Goal: Find specific page/section: Find specific page/section

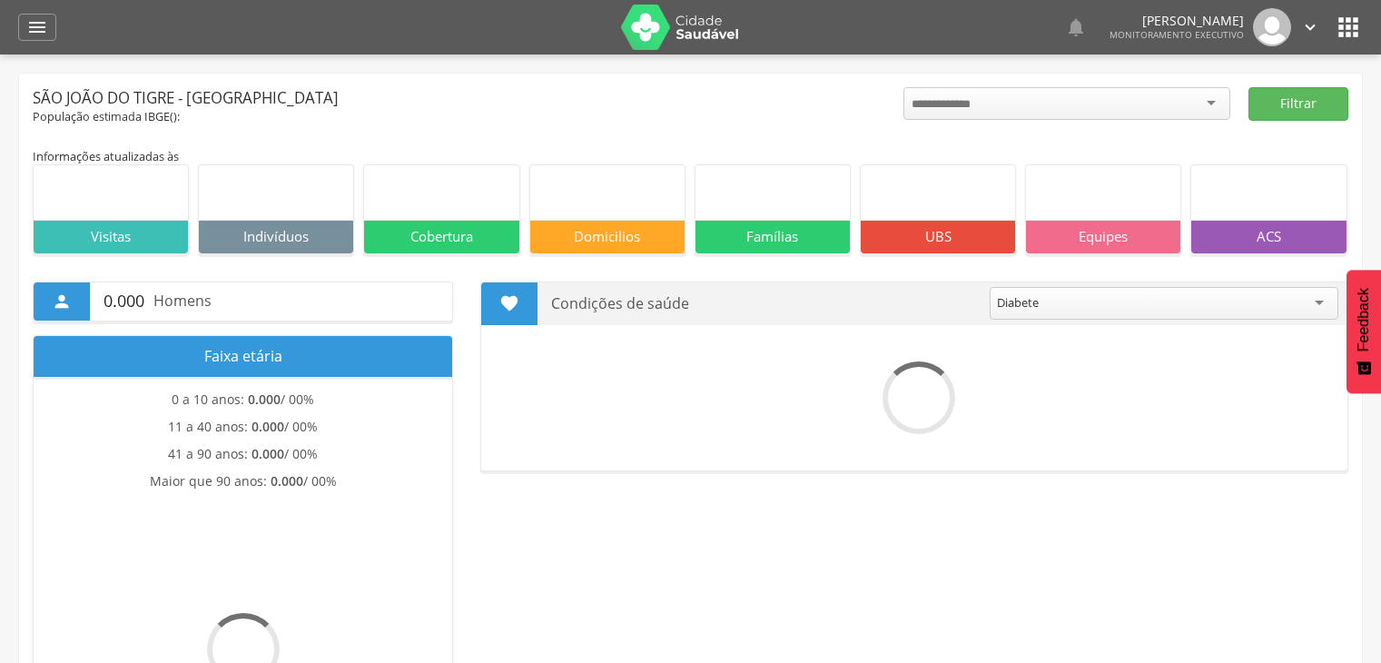
drag, startPoint x: 0, startPoint y: 0, endPoint x: 48, endPoint y: 66, distance: 81.9
click at [39, 25] on icon "" at bounding box center [37, 27] width 22 height 22
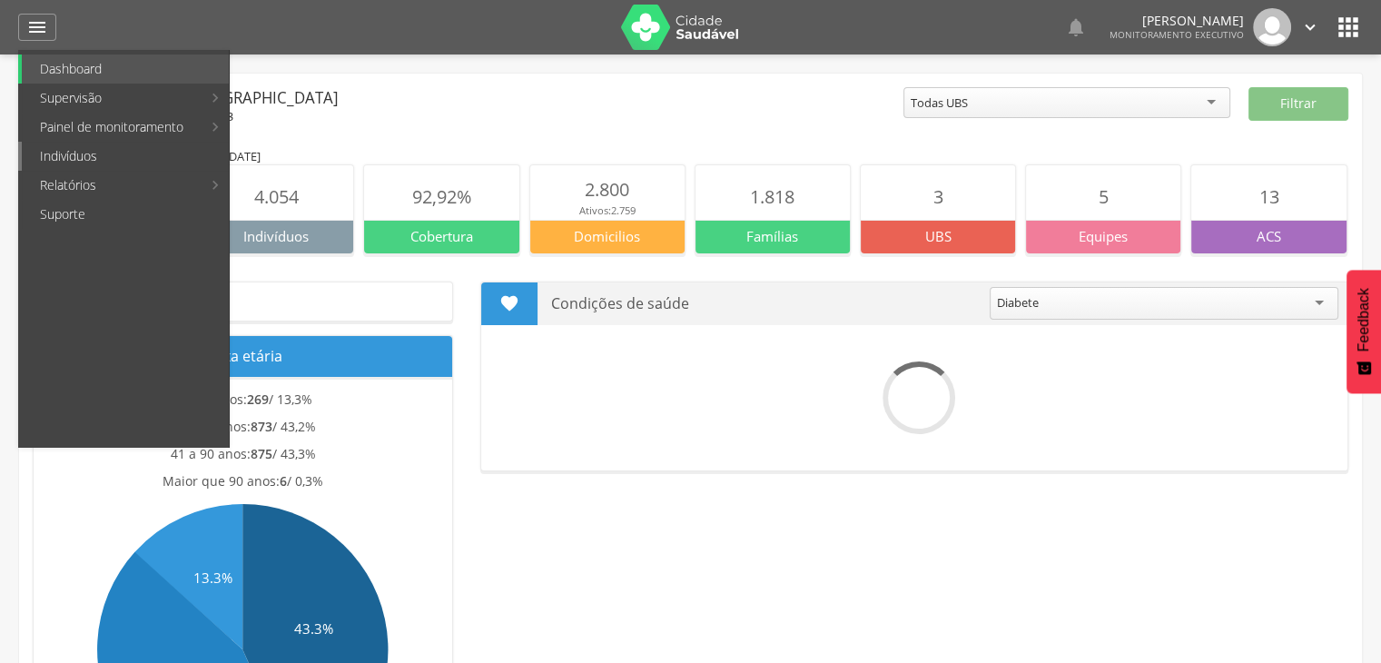
click at [83, 155] on link "Indivíduos" at bounding box center [125, 156] width 207 height 29
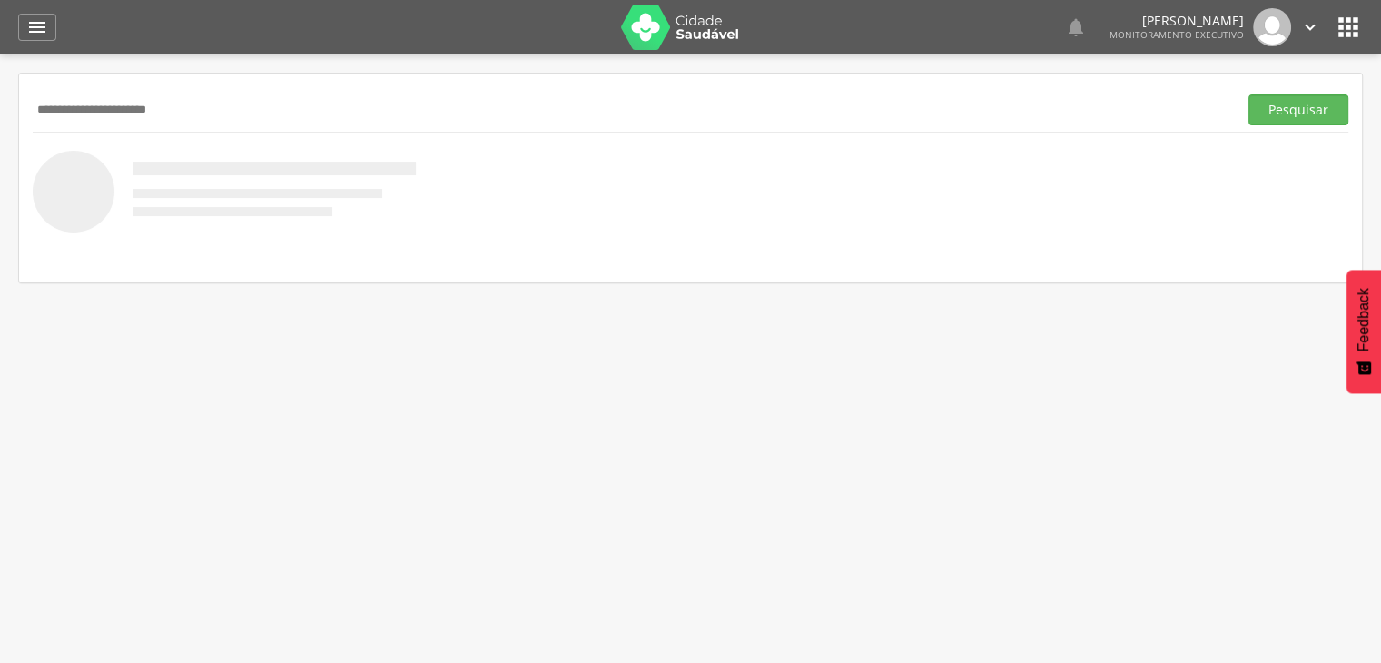
type input "**********"
click at [1248, 94] on button "Pesquisar" at bounding box center [1298, 109] width 100 height 31
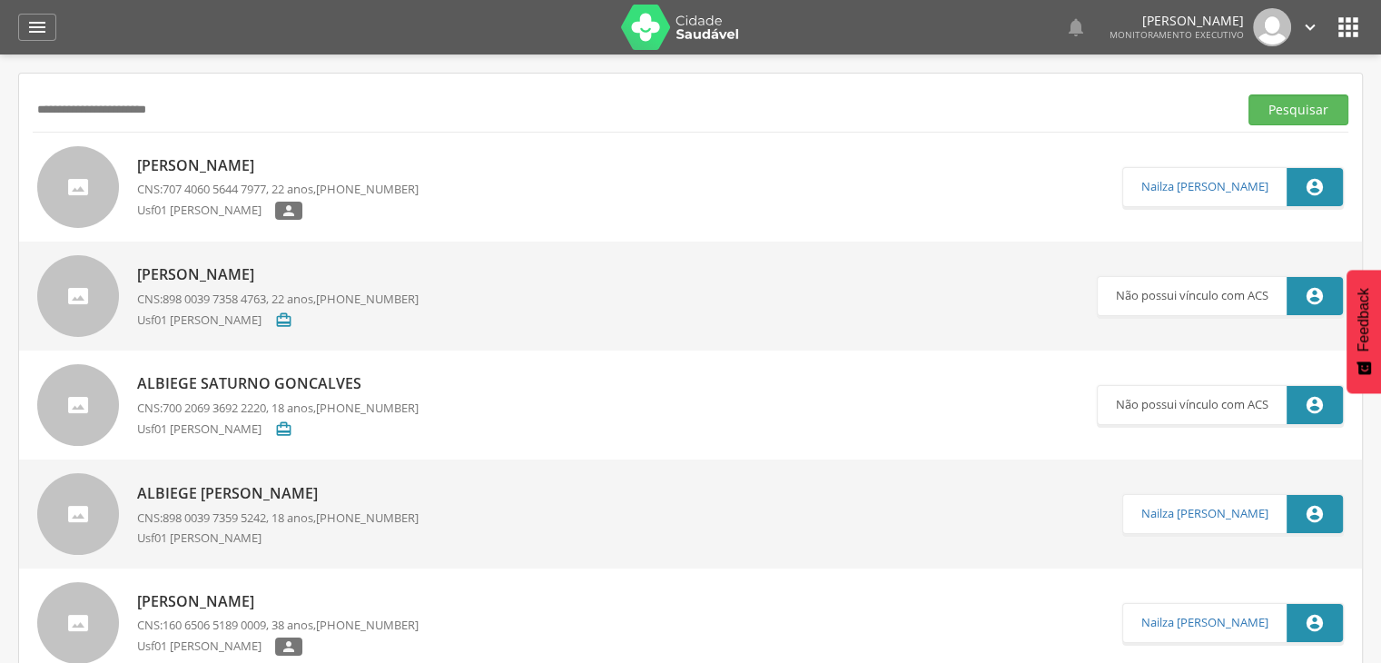
click at [231, 166] on p "[PERSON_NAME]" at bounding box center [277, 165] width 281 height 21
type input "**********"
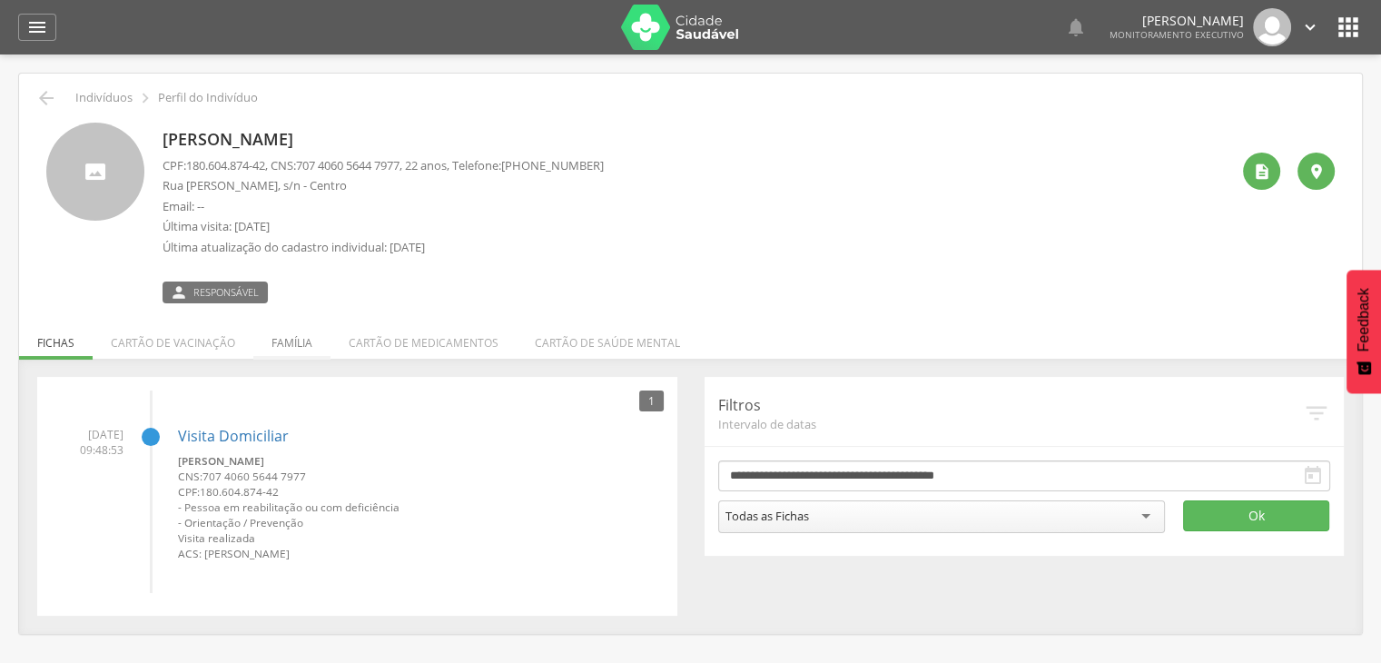
click at [291, 339] on li "Família" at bounding box center [291, 338] width 77 height 43
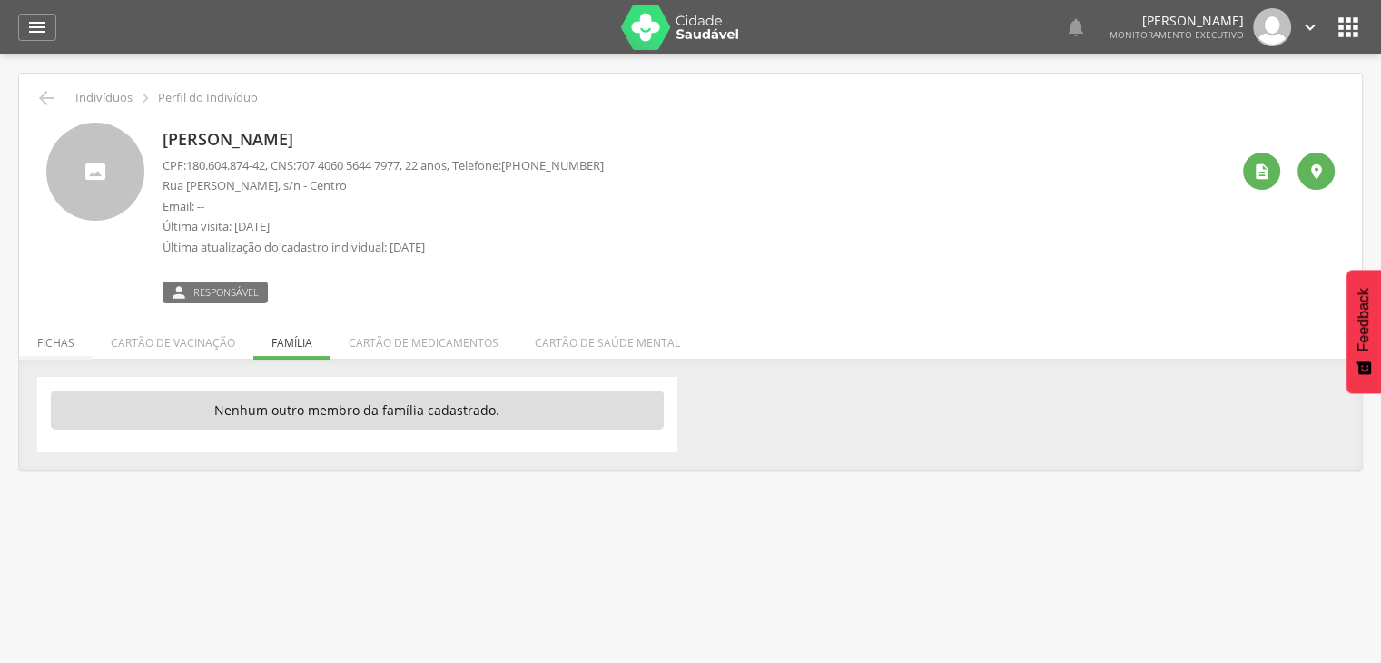
click at [64, 339] on li "Fichas" at bounding box center [56, 338] width 74 height 43
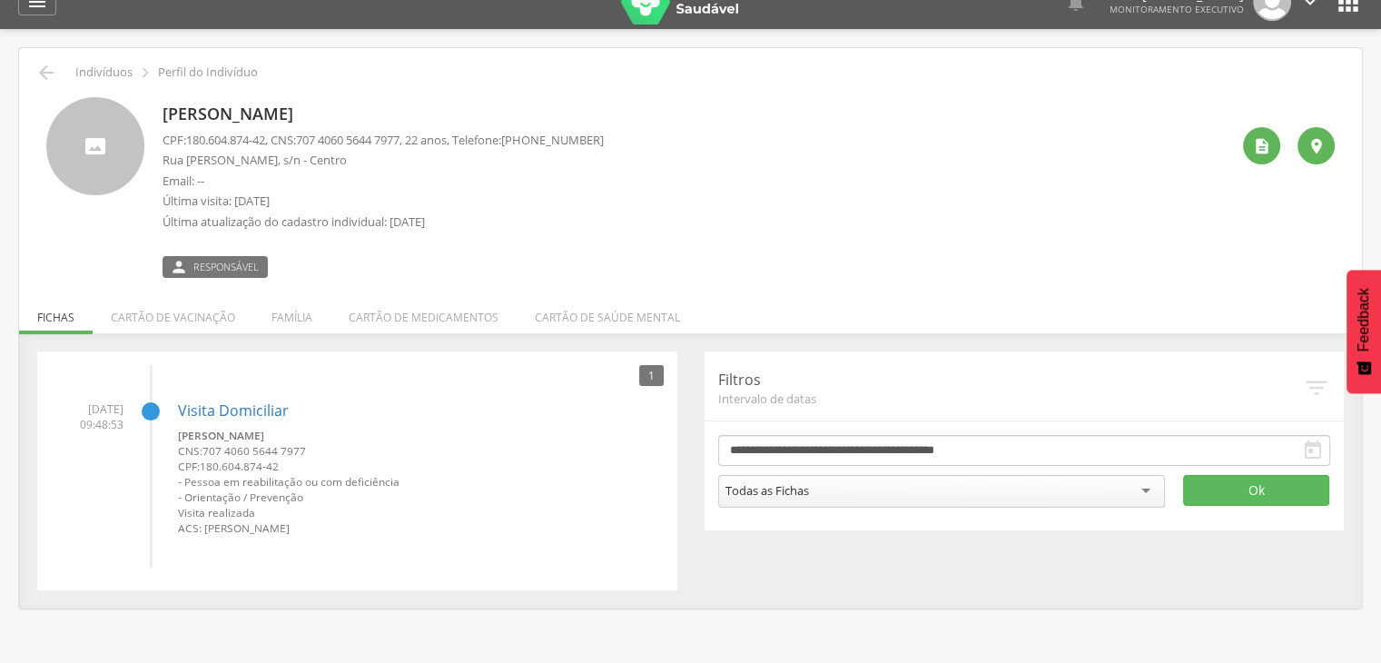
scroll to position [54, 0]
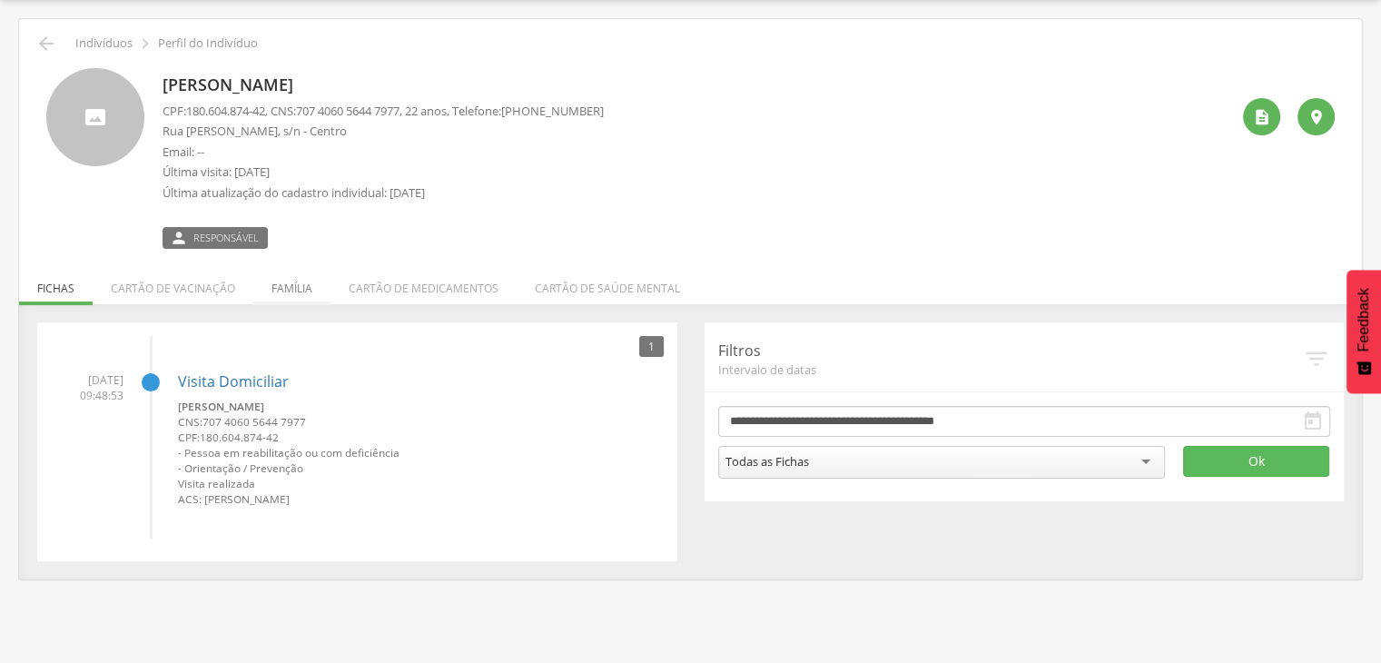
click at [280, 287] on li "Família" at bounding box center [291, 283] width 77 height 43
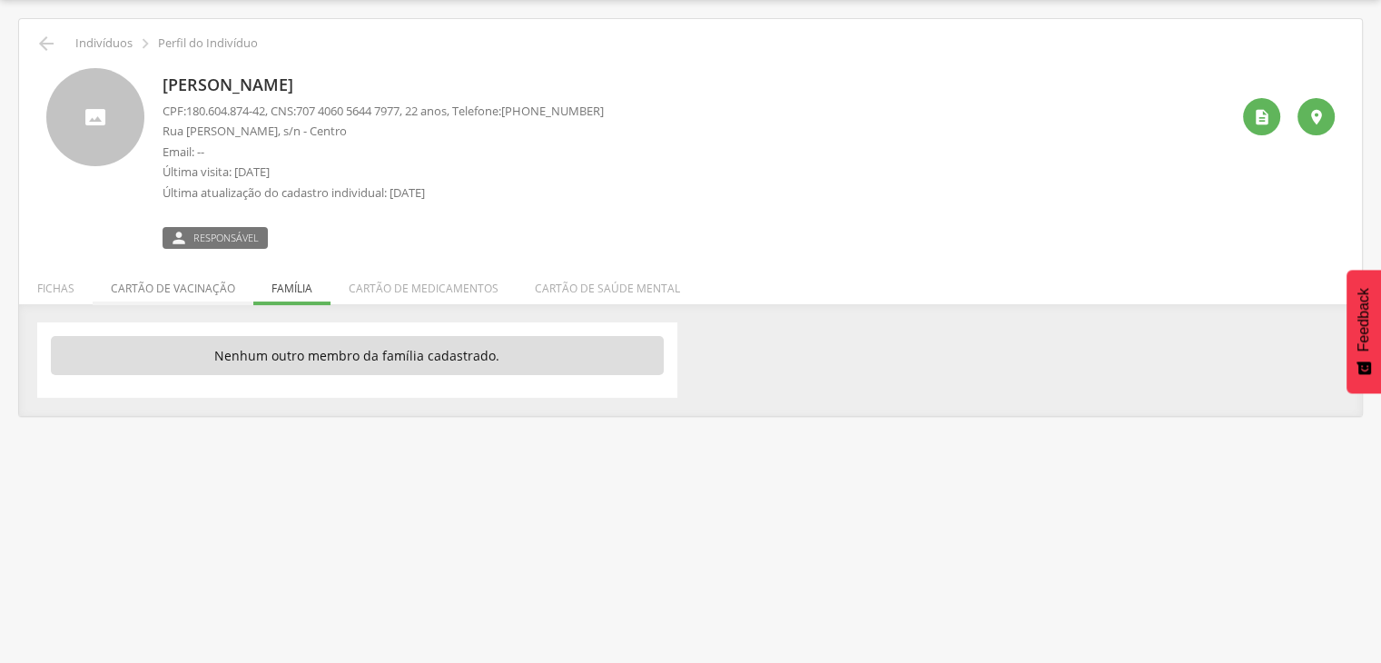
click at [201, 291] on li "Cartão de vacinação" at bounding box center [173, 283] width 161 height 43
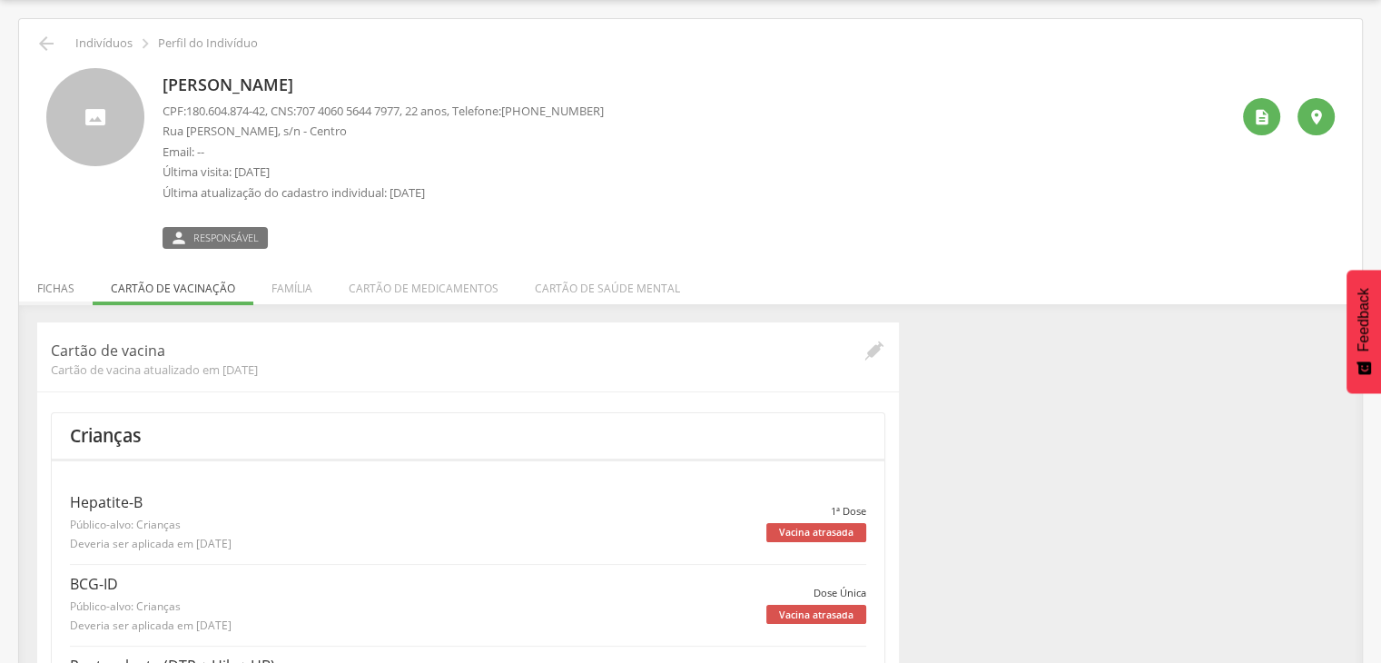
click at [56, 293] on li "Fichas" at bounding box center [56, 283] width 74 height 43
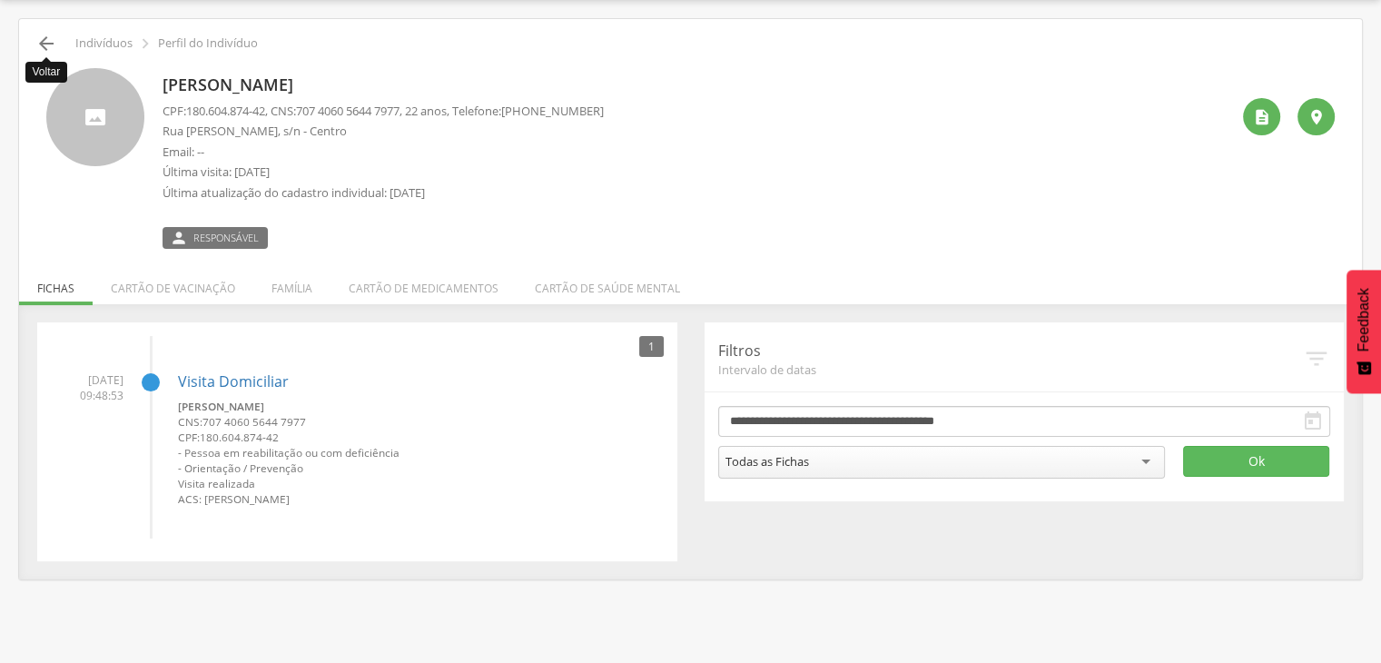
click at [43, 37] on icon "" at bounding box center [46, 44] width 22 height 22
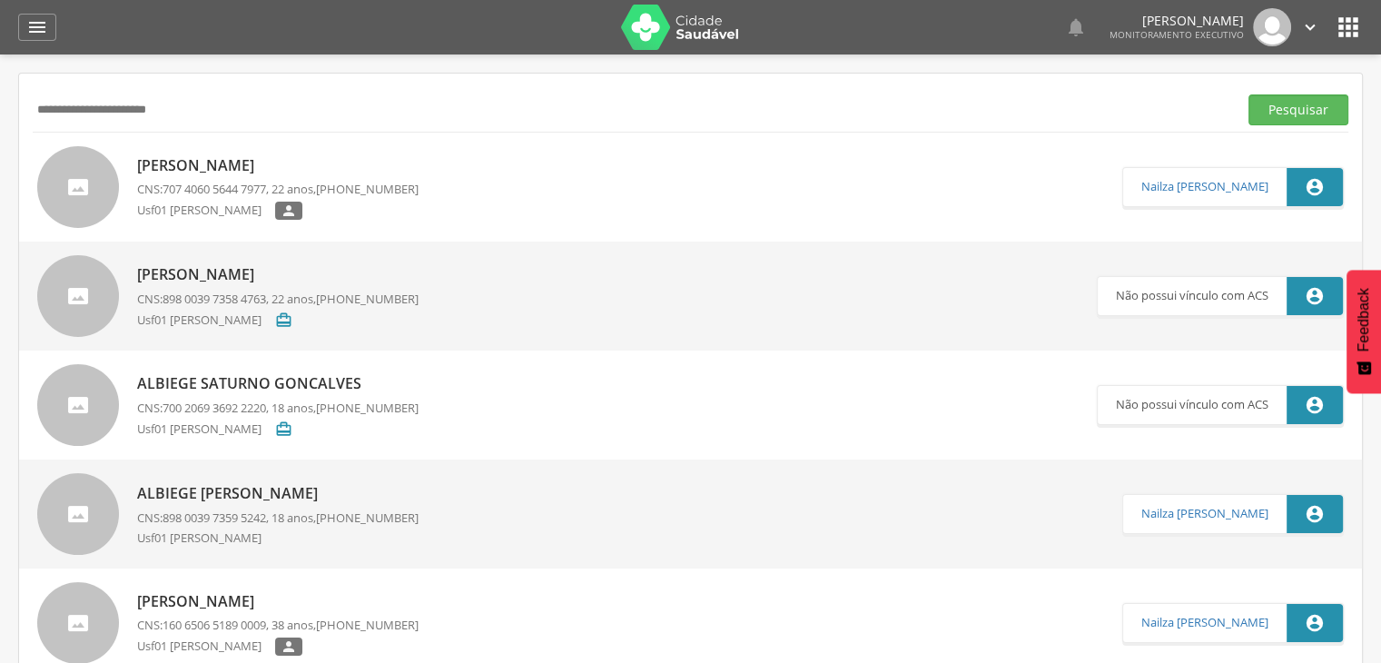
click at [177, 261] on div "[PERSON_NAME] CNS: 898 0039 7358 4763 , 22 anos, [PHONE_NUMBER] Usf01 [PERSON_N…" at bounding box center [277, 296] width 281 height 74
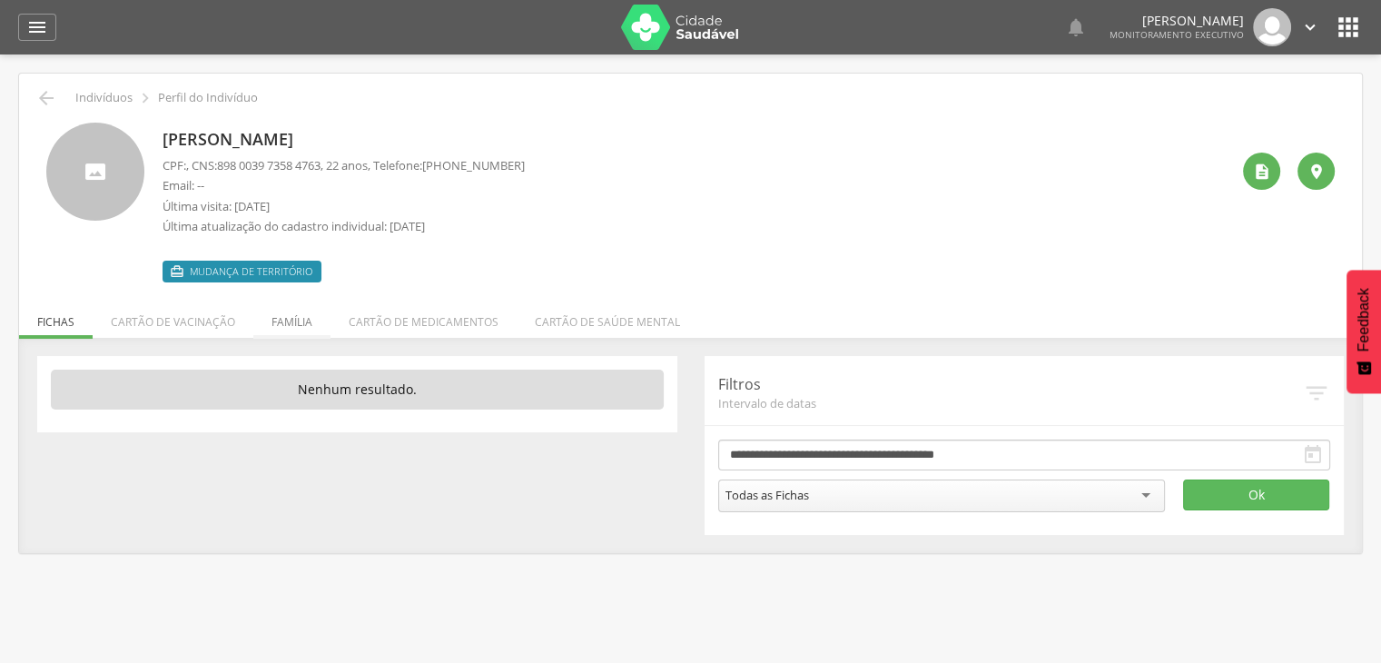
click at [294, 317] on li "Família" at bounding box center [291, 317] width 77 height 43
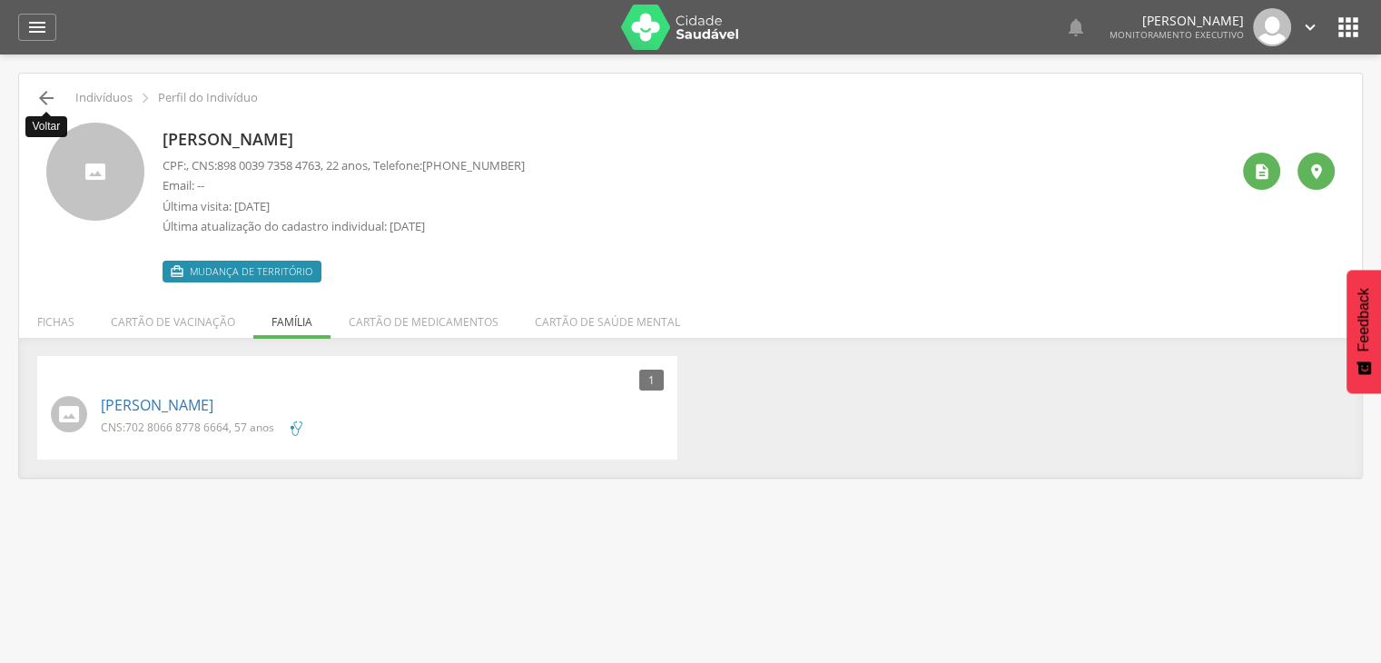
click at [36, 92] on icon "" at bounding box center [46, 98] width 22 height 22
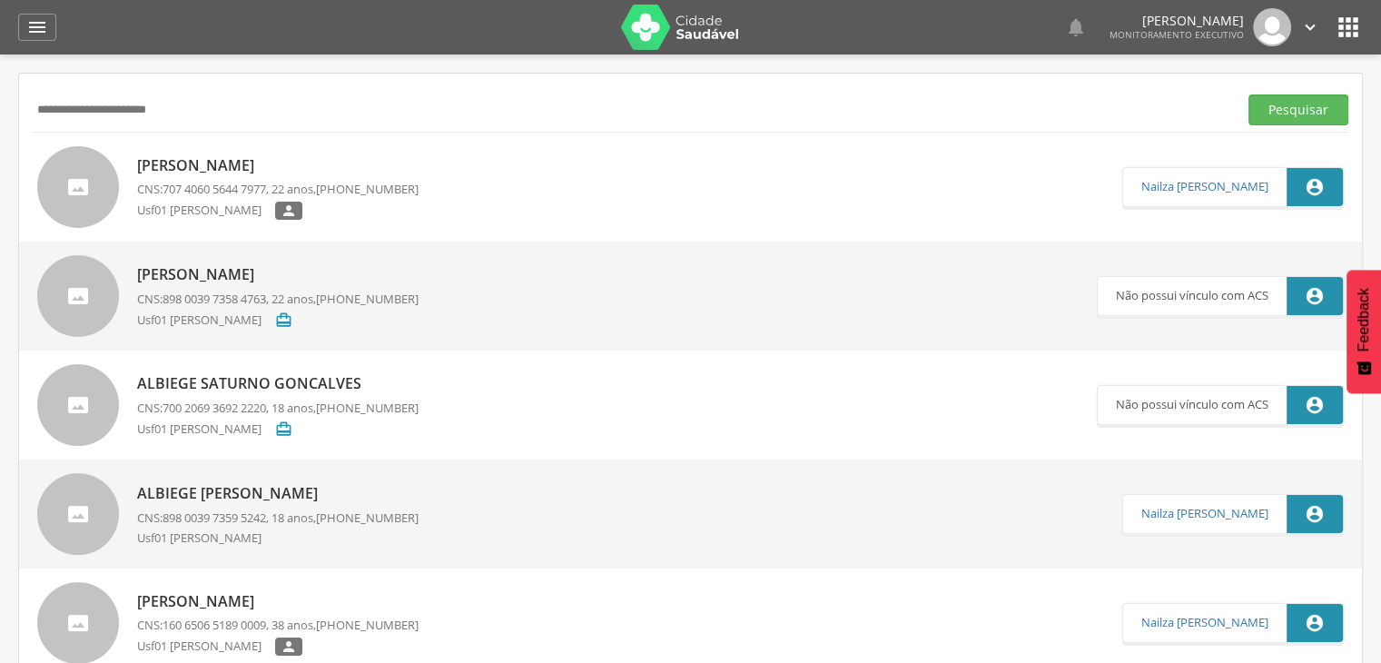
click at [163, 155] on p "[PERSON_NAME]" at bounding box center [277, 165] width 281 height 21
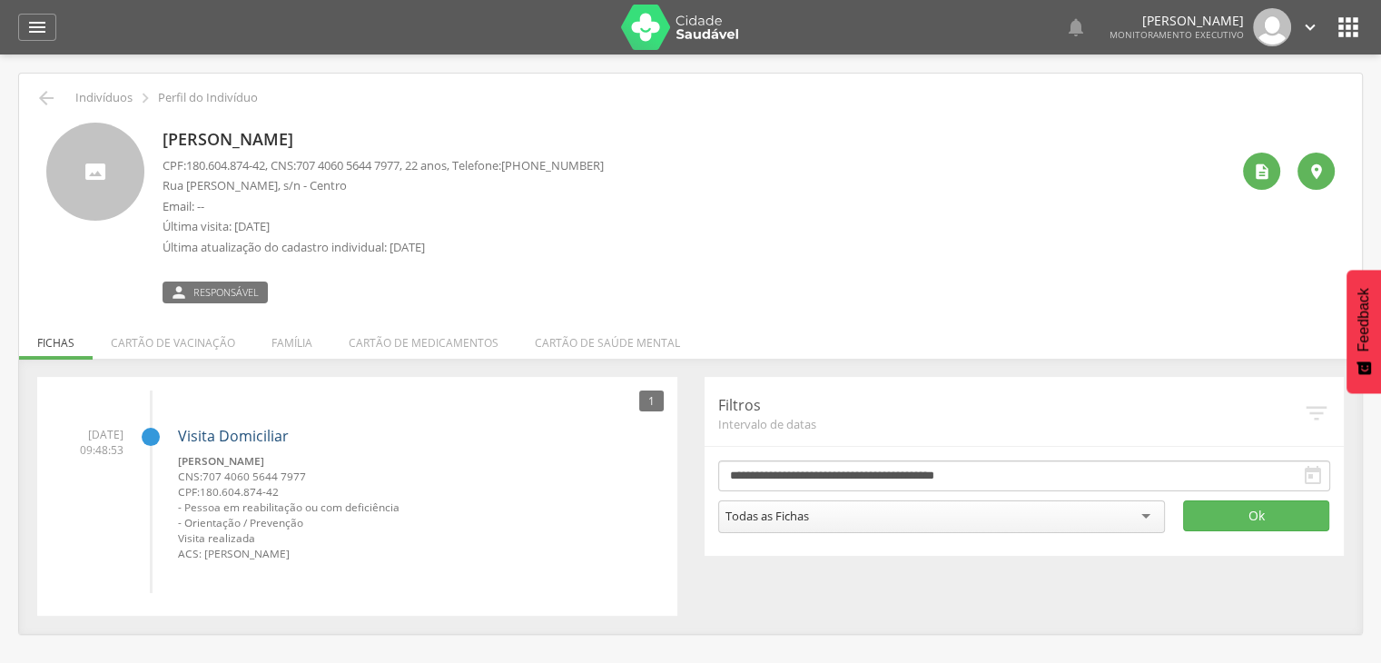
click at [243, 434] on link "Visita Domiciliar" at bounding box center [233, 436] width 111 height 20
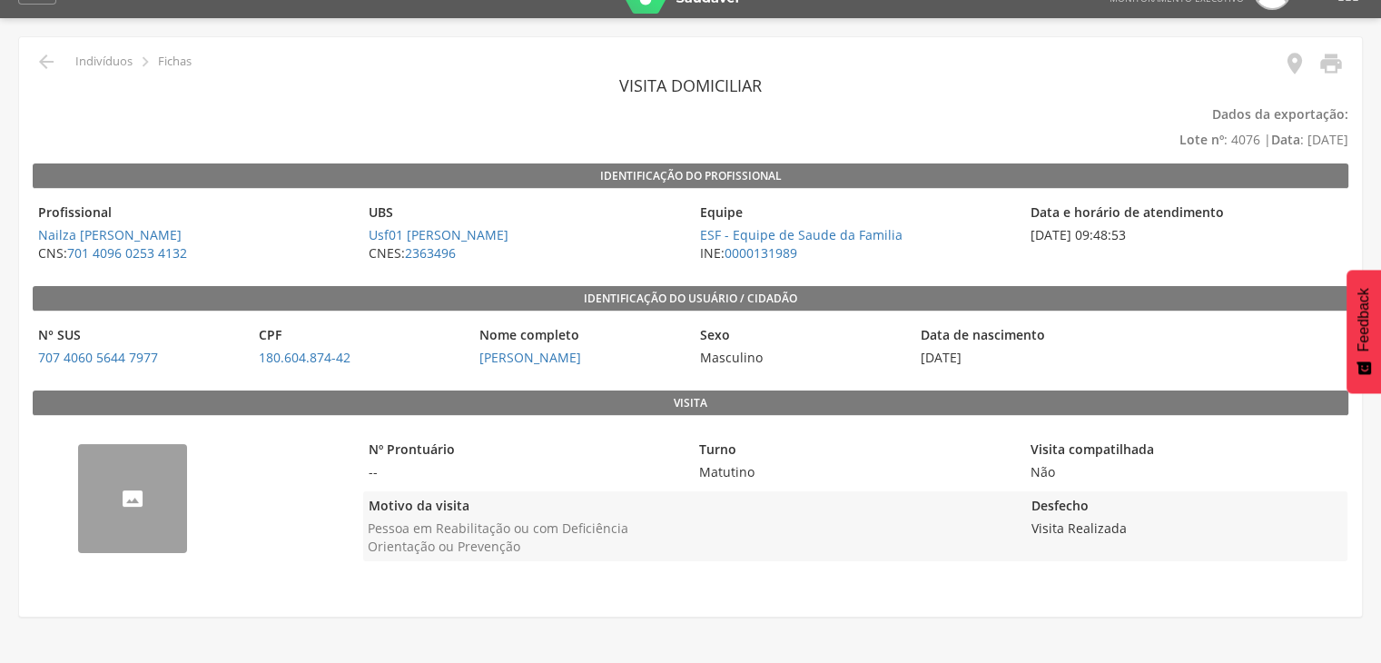
scroll to position [54, 0]
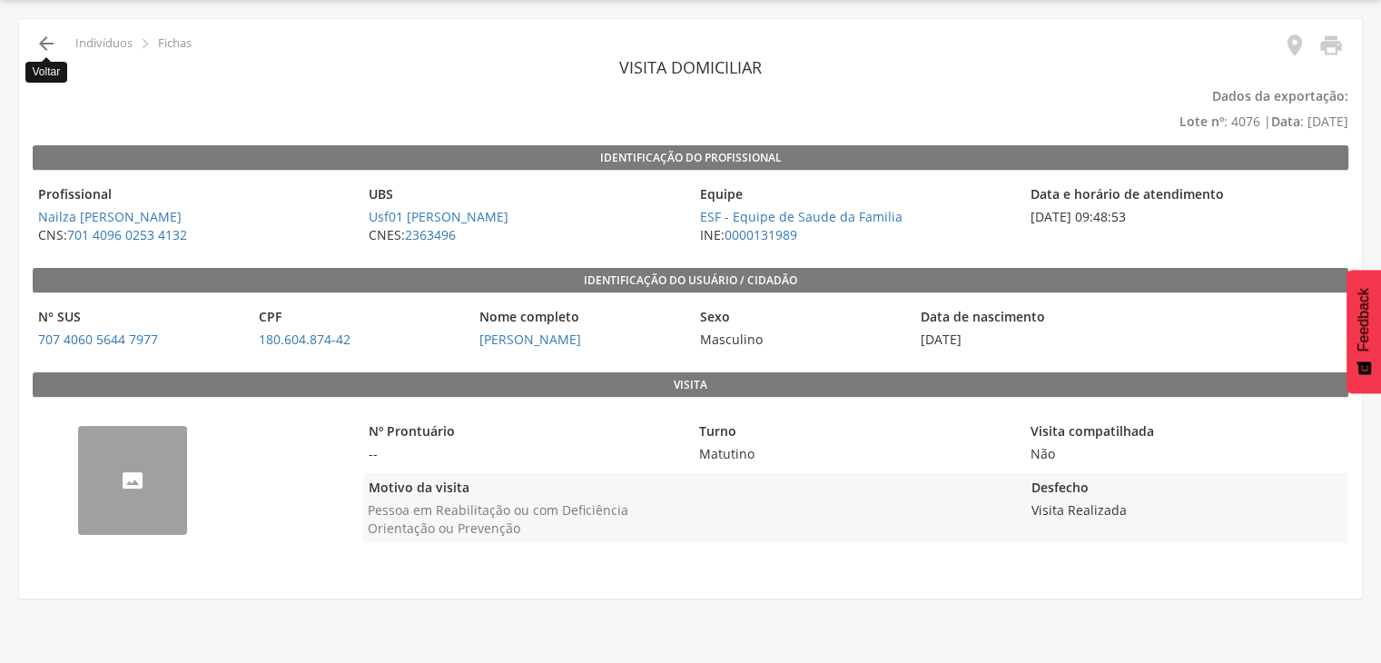
click at [49, 41] on icon "" at bounding box center [46, 44] width 22 height 22
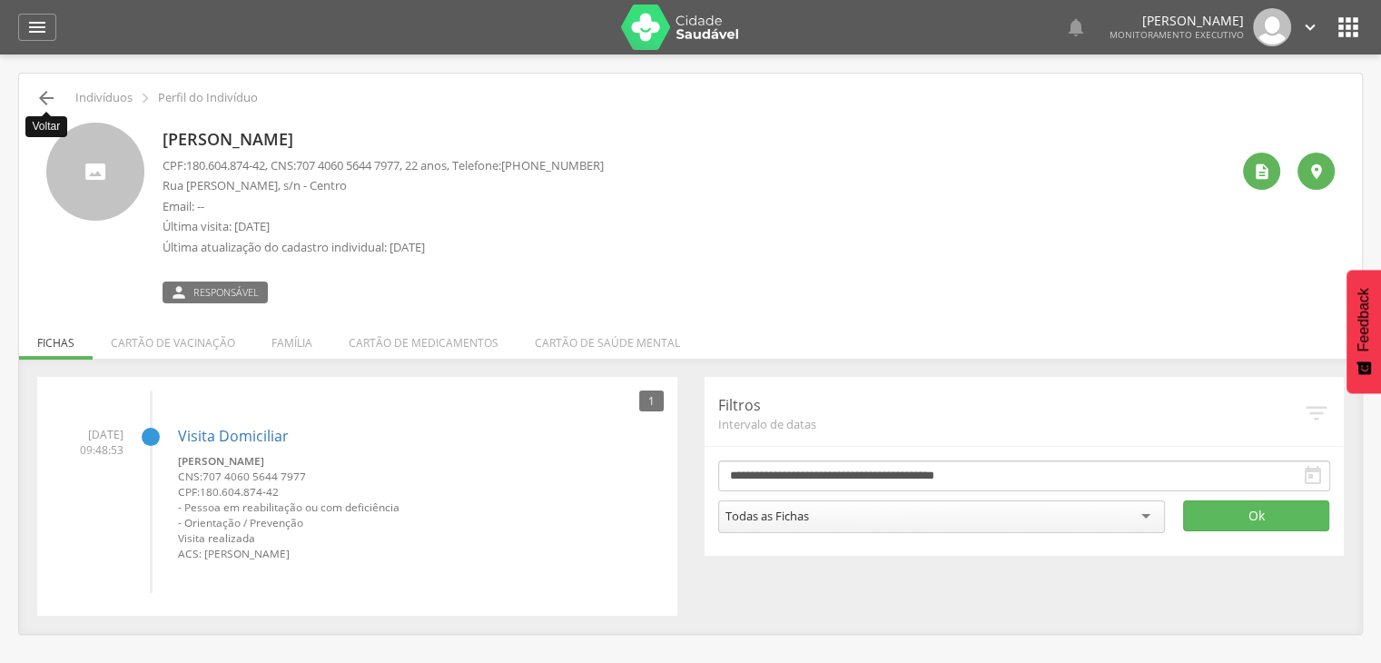
click at [44, 92] on icon "" at bounding box center [46, 98] width 22 height 22
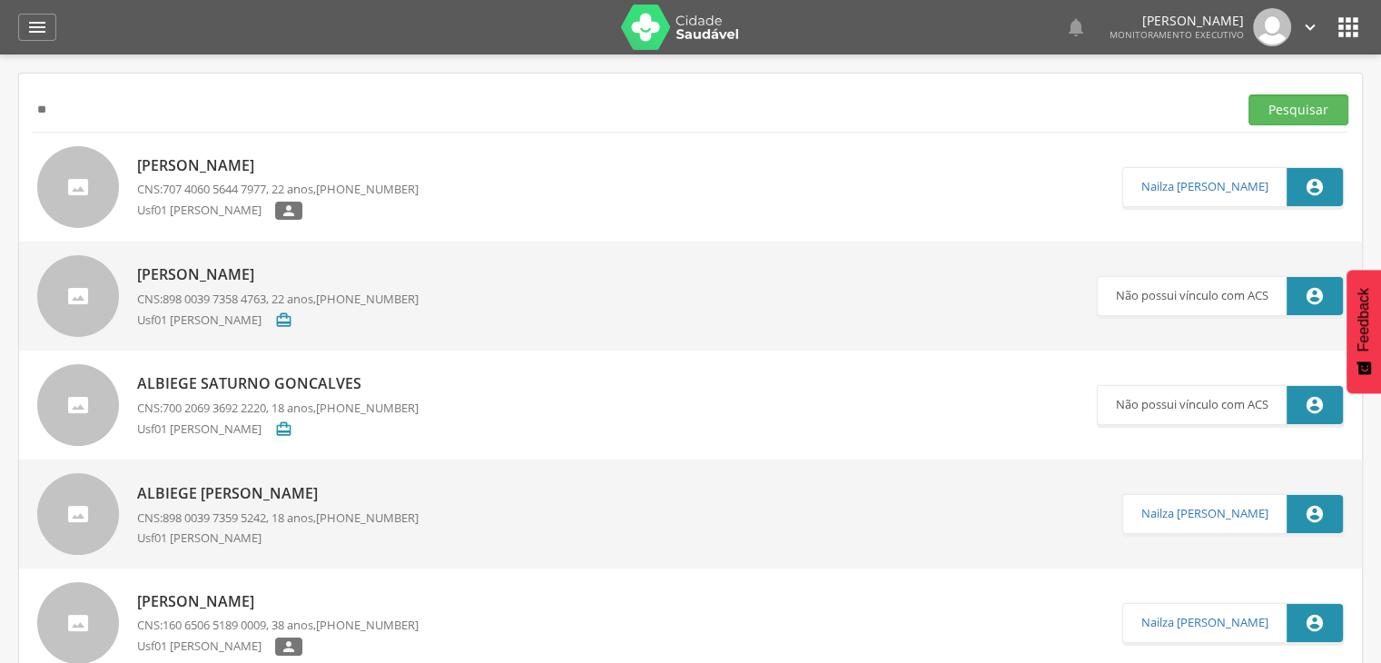
type input "*"
type input "**********"
click at [1248, 94] on button "Pesquisar" at bounding box center [1298, 109] width 100 height 31
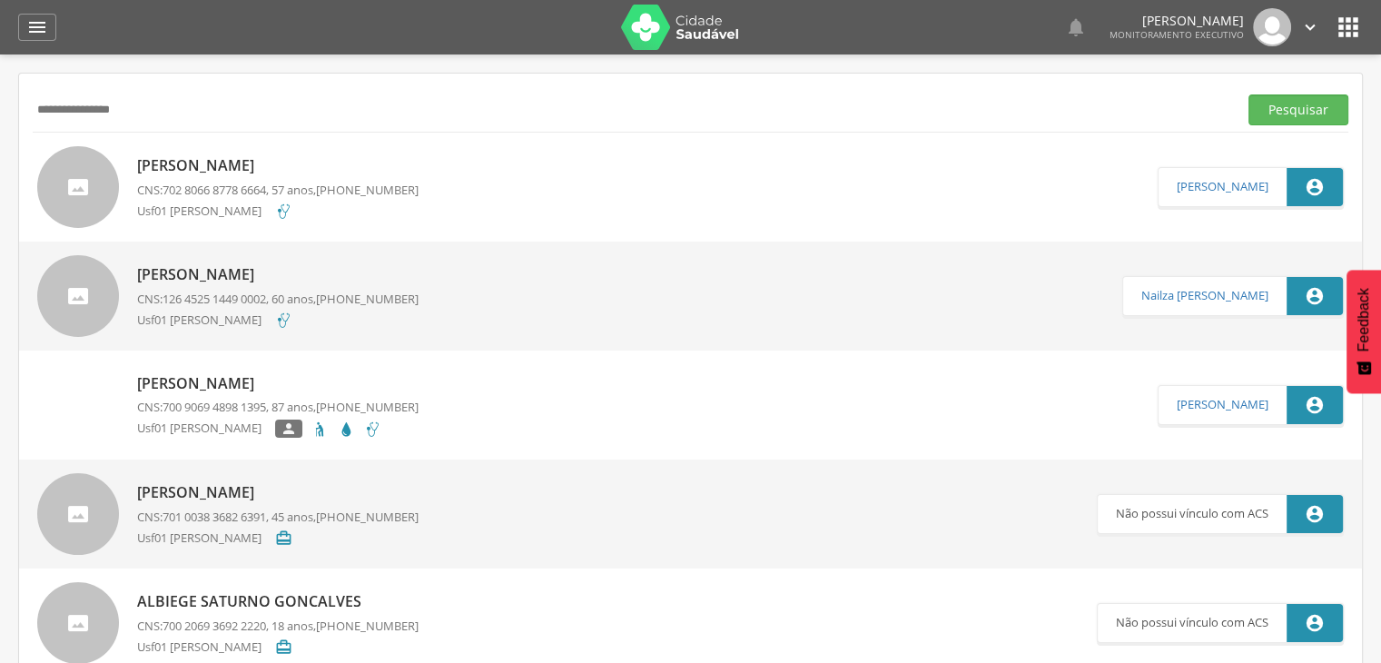
click at [235, 170] on p "[PERSON_NAME]" at bounding box center [277, 165] width 281 height 21
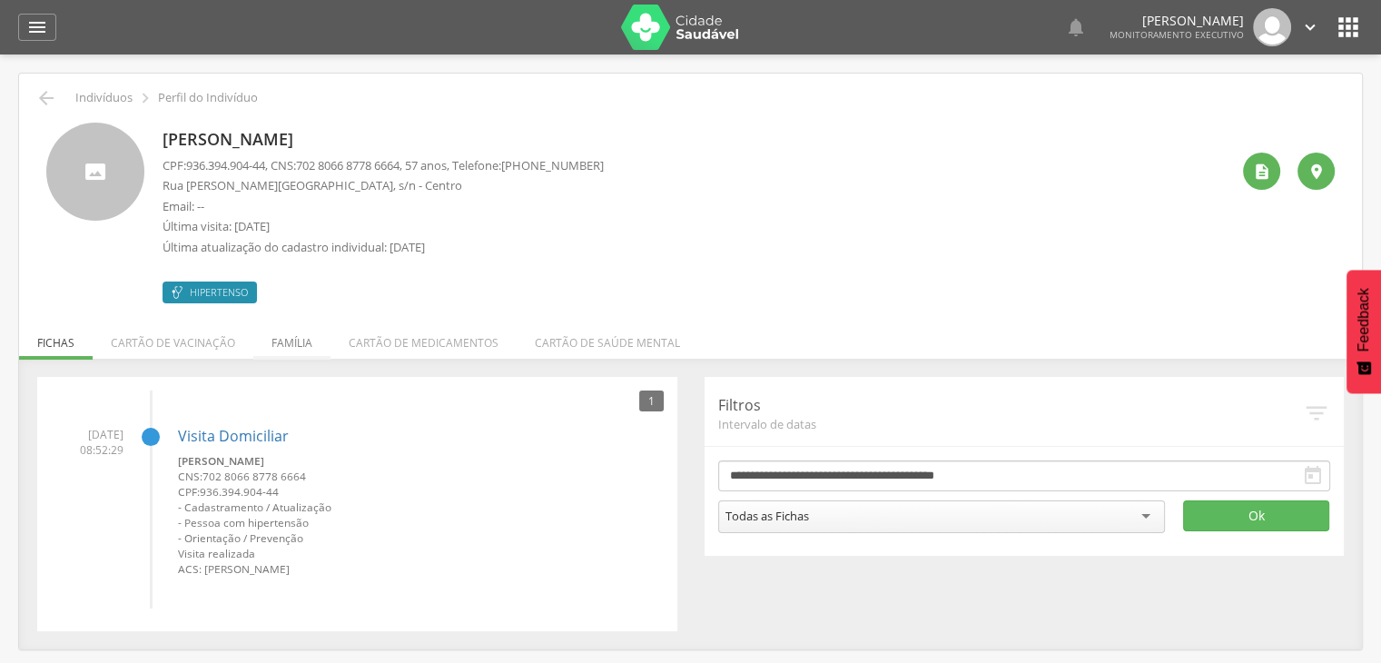
click at [298, 350] on li "Família" at bounding box center [291, 338] width 77 height 43
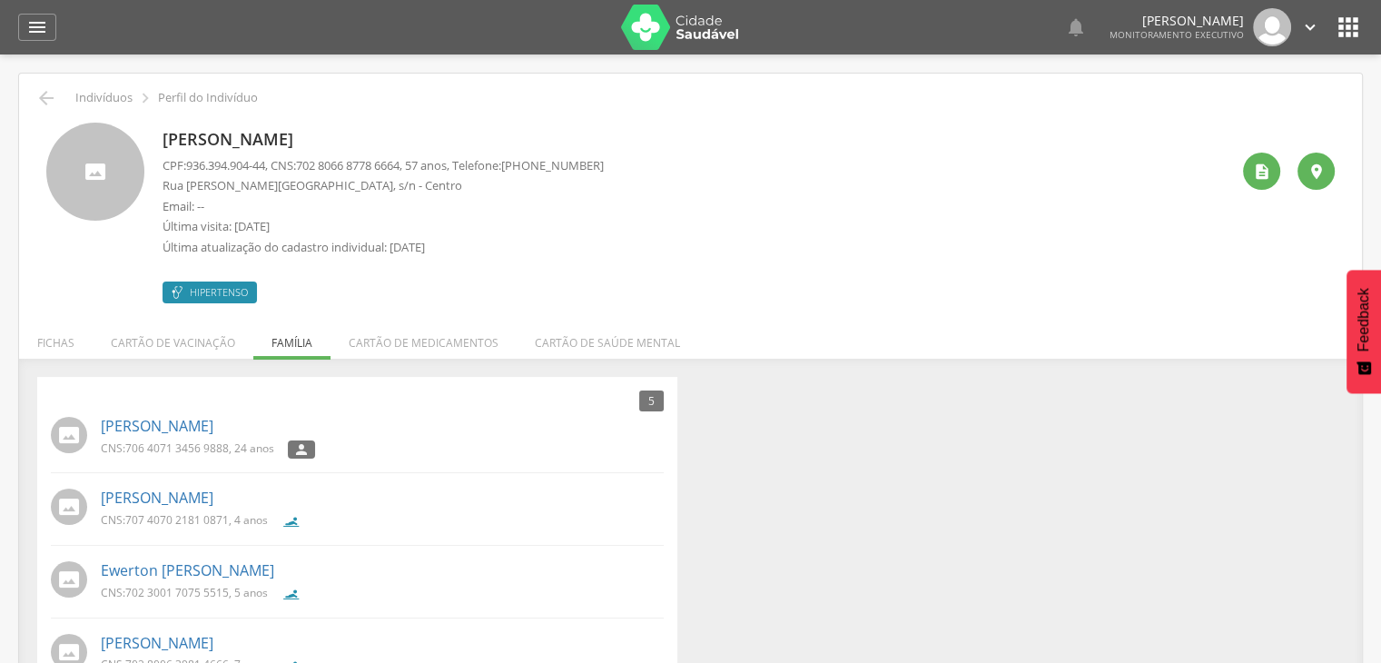
scroll to position [122, 0]
